Goal: Complete application form

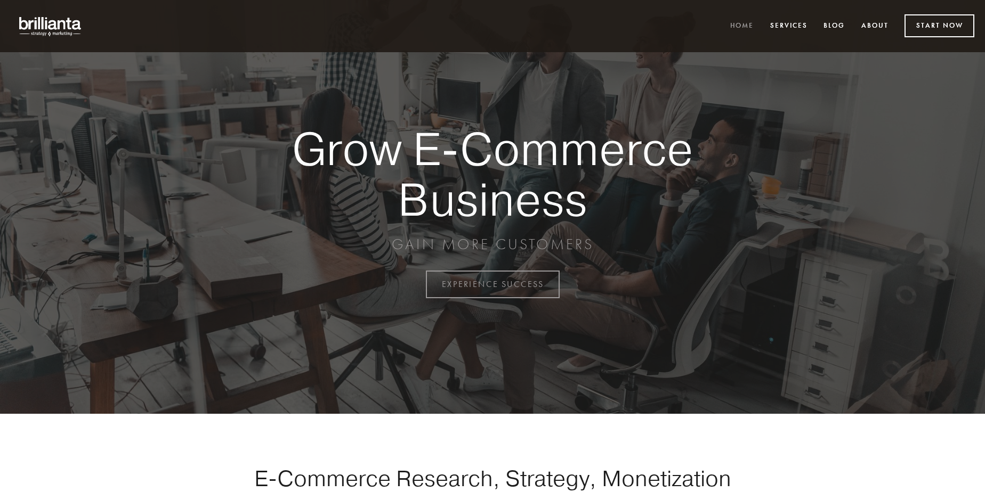
scroll to position [2793, 0]
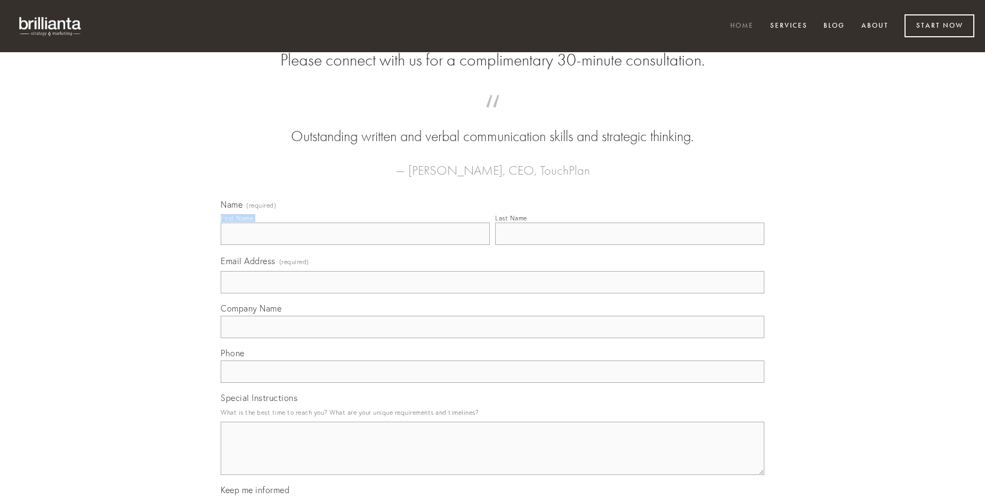
type input "[PERSON_NAME] DVM"
click at [629, 245] on input "Last Name" at bounding box center [629, 234] width 269 height 22
type input "[PERSON_NAME] DVM"
click at [492, 294] on input "Email Address (required)" at bounding box center [492, 282] width 543 height 22
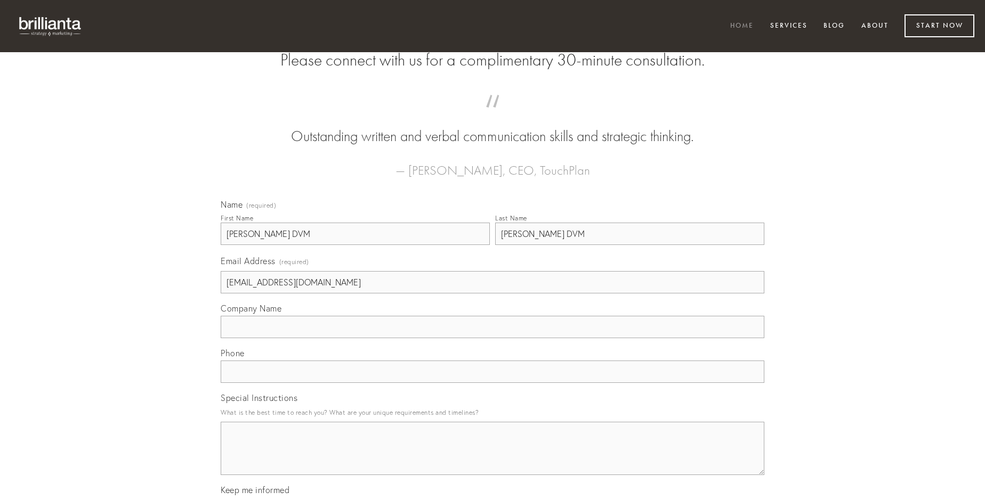
type input "[EMAIL_ADDRESS][DOMAIN_NAME]"
click at [492, 338] on input "Company Name" at bounding box center [492, 327] width 543 height 22
type input "aut"
click at [492, 383] on input "text" at bounding box center [492, 372] width 543 height 22
click at [492, 458] on textarea "Special Instructions" at bounding box center [492, 448] width 543 height 53
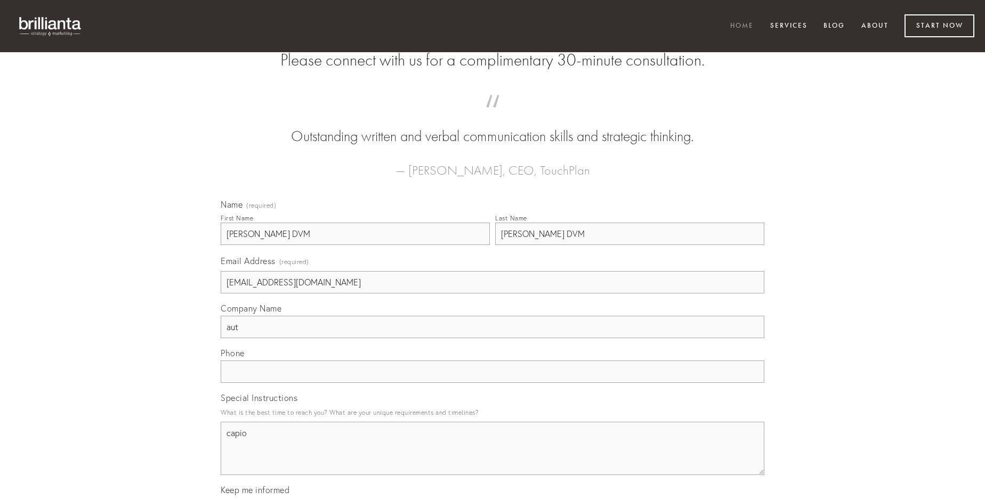
type textarea "capio"
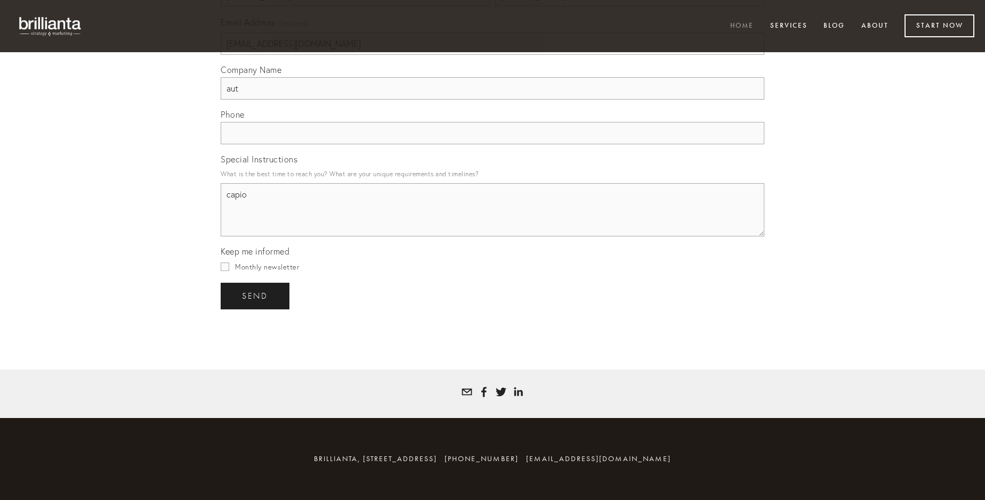
click at [256, 296] on span "send" at bounding box center [255, 296] width 26 height 10
